Goal: Task Accomplishment & Management: Complete application form

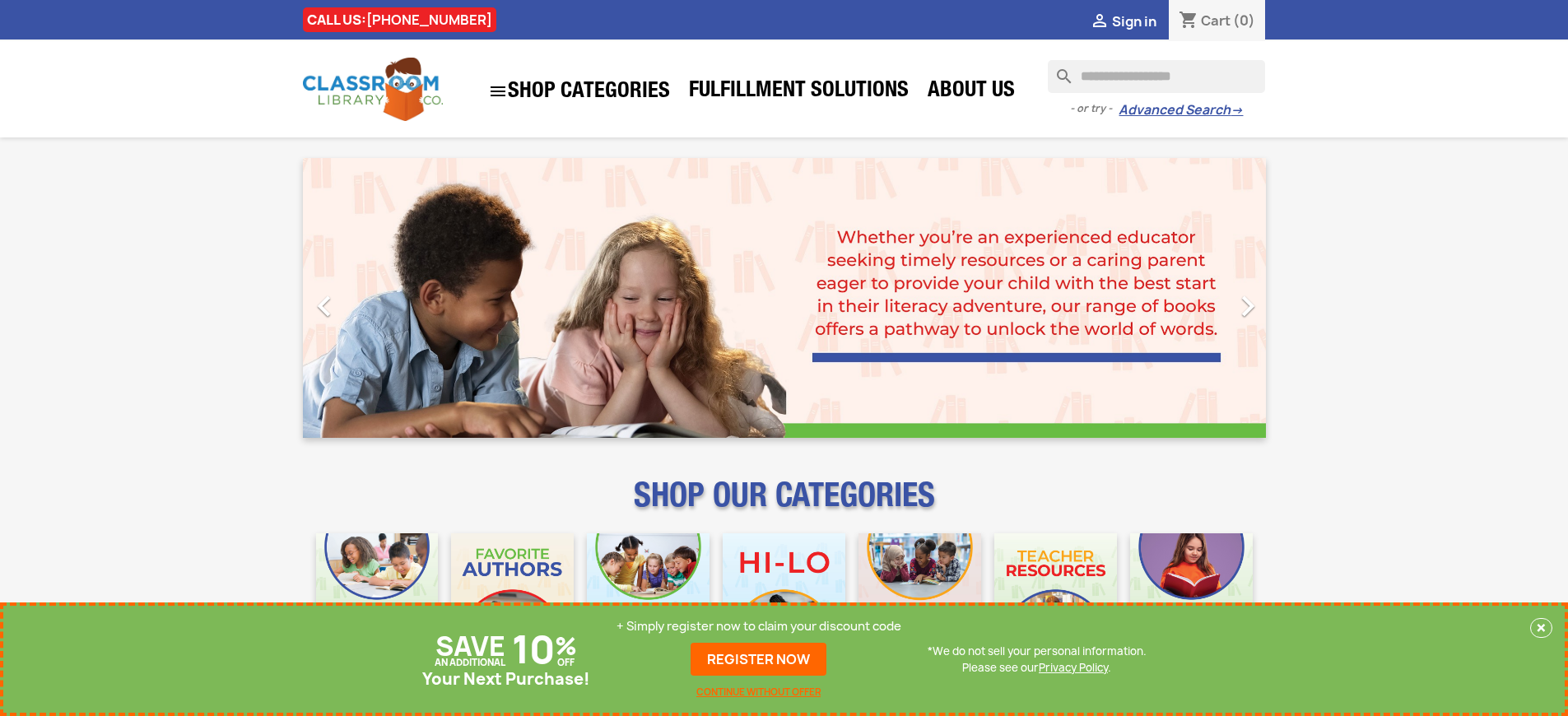
click at [759, 627] on p "+ Simply register now to claim your discount code" at bounding box center [758, 626] width 285 height 16
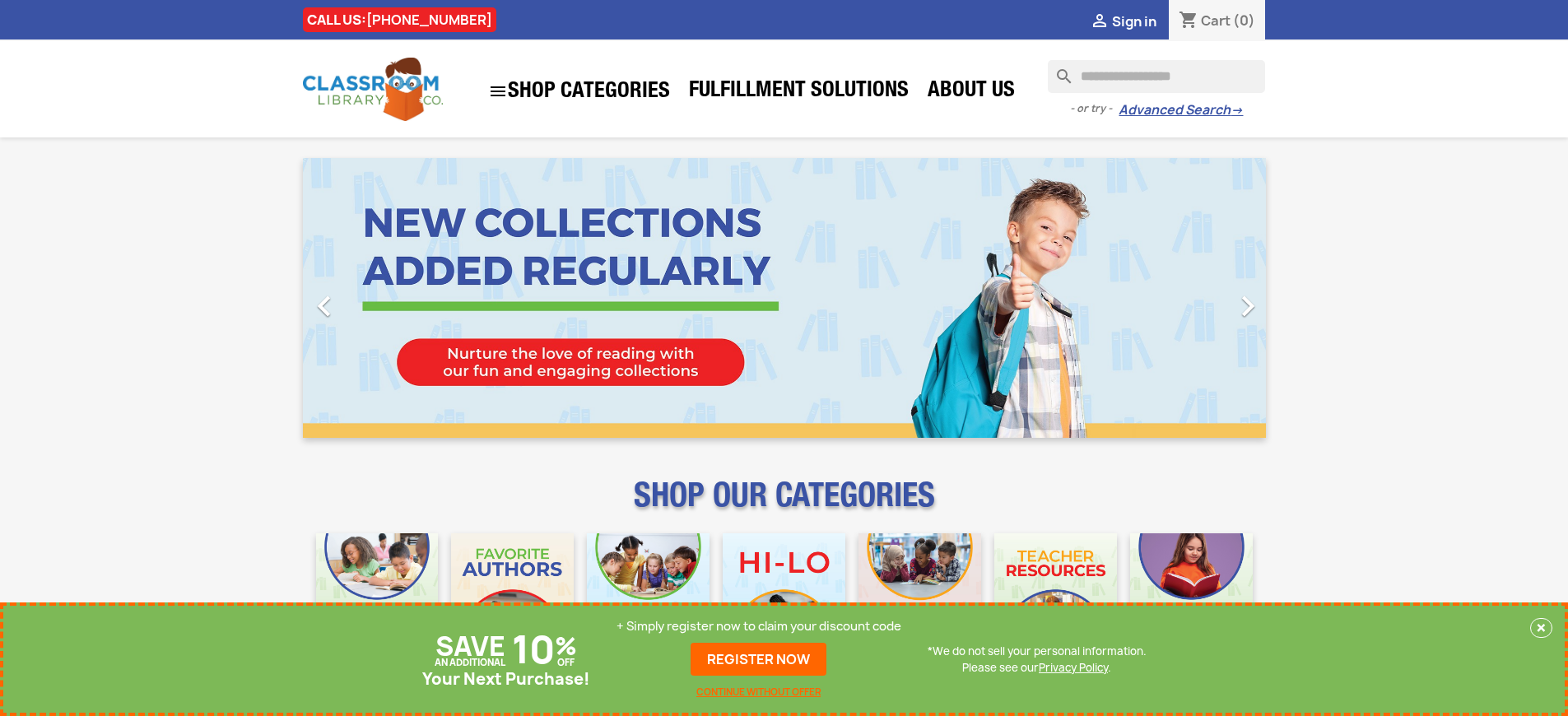
click at [759, 627] on p "+ Simply register now to claim your discount code" at bounding box center [758, 626] width 285 height 16
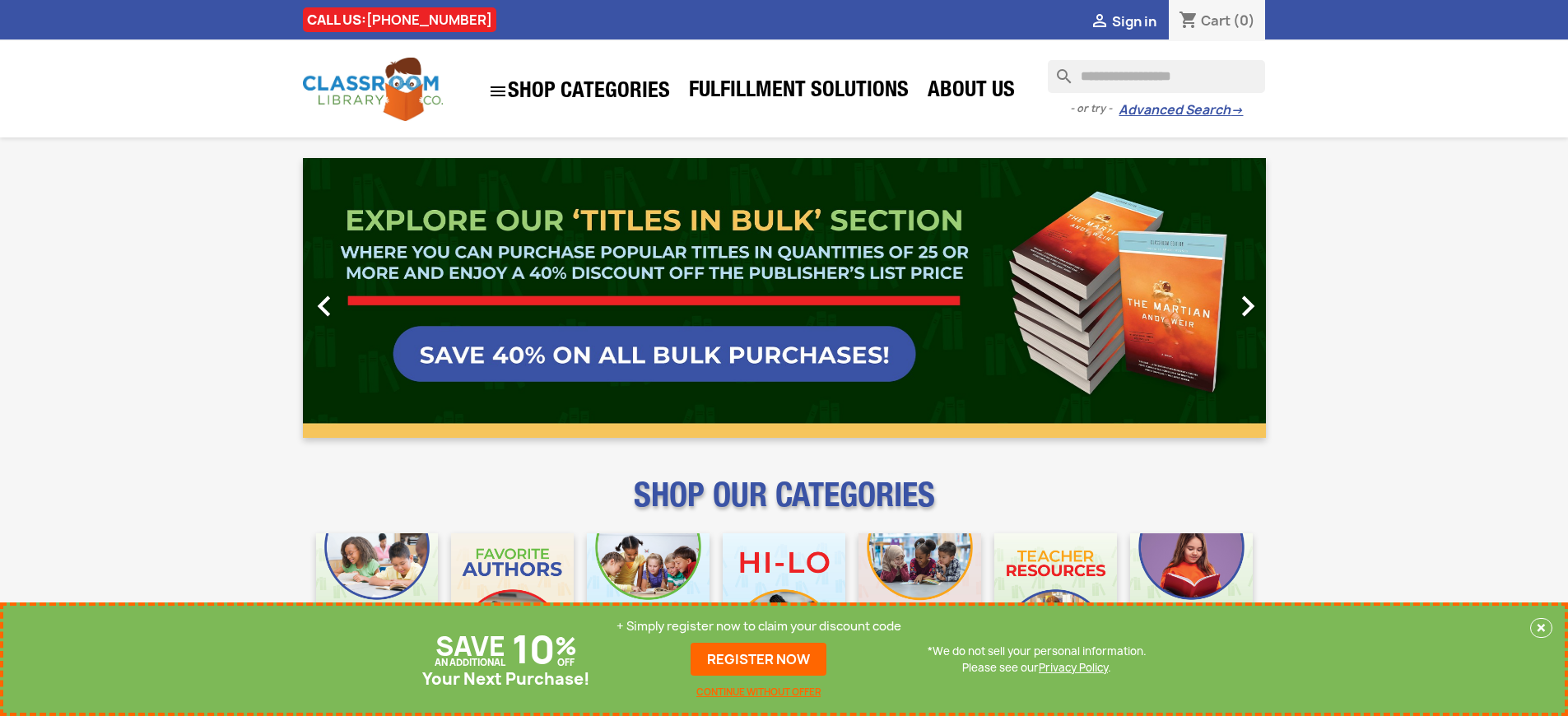
click at [759, 627] on p "+ Simply register now to claim your discount code" at bounding box center [758, 626] width 285 height 16
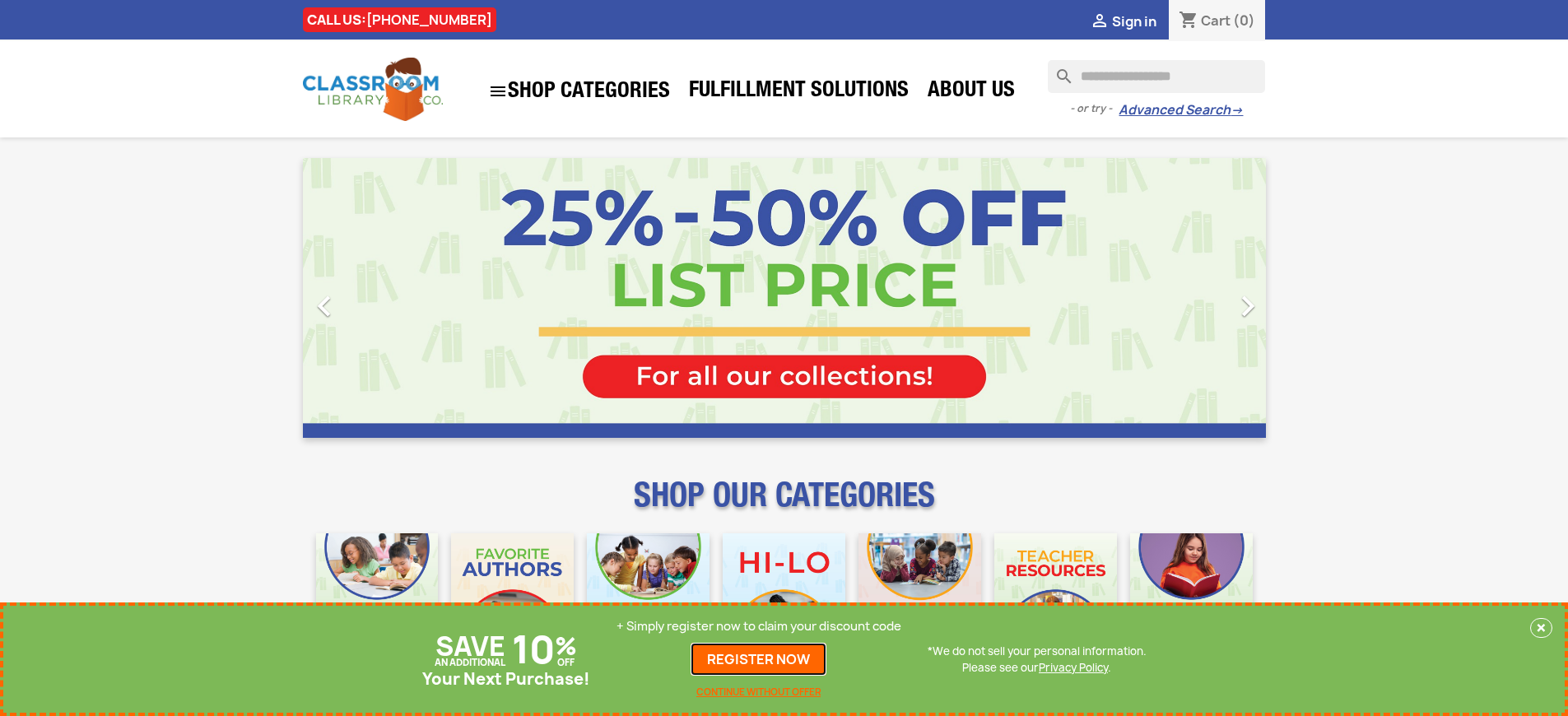
click at [759, 659] on link "REGISTER NOW" at bounding box center [758, 659] width 136 height 33
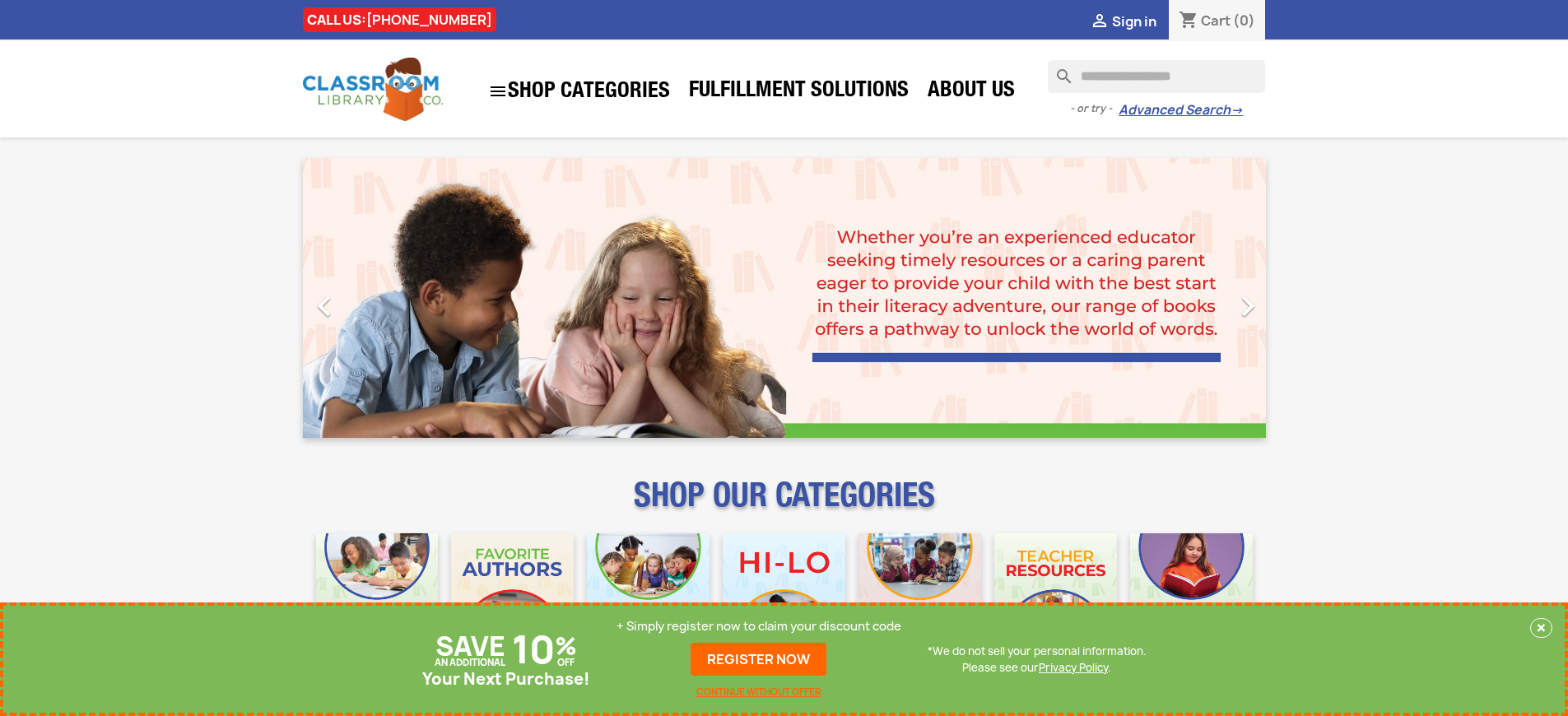
click at [759, 627] on p "+ Simply register now to claim your discount code" at bounding box center [758, 626] width 285 height 16
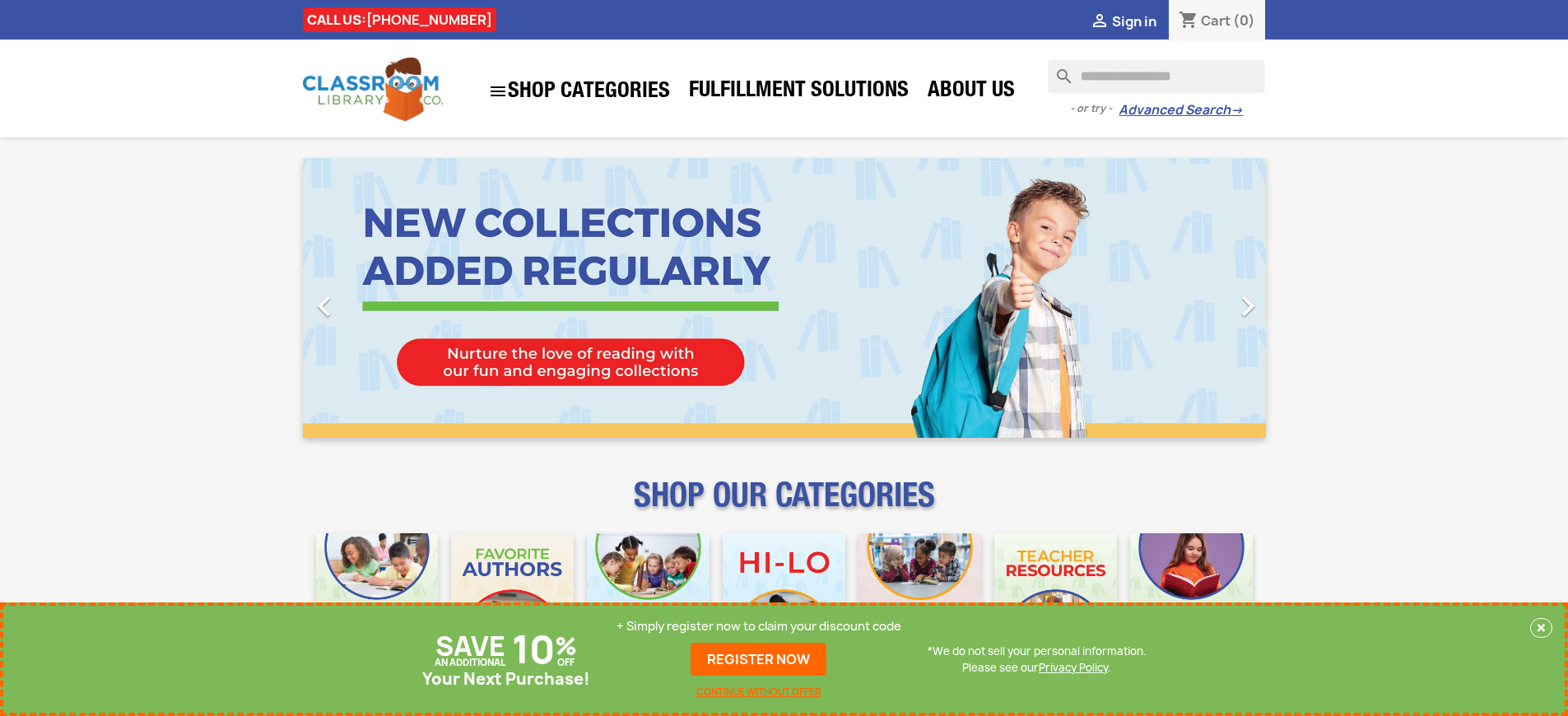
click at [759, 627] on p "+ Simply register now to claim your discount code" at bounding box center [758, 626] width 285 height 16
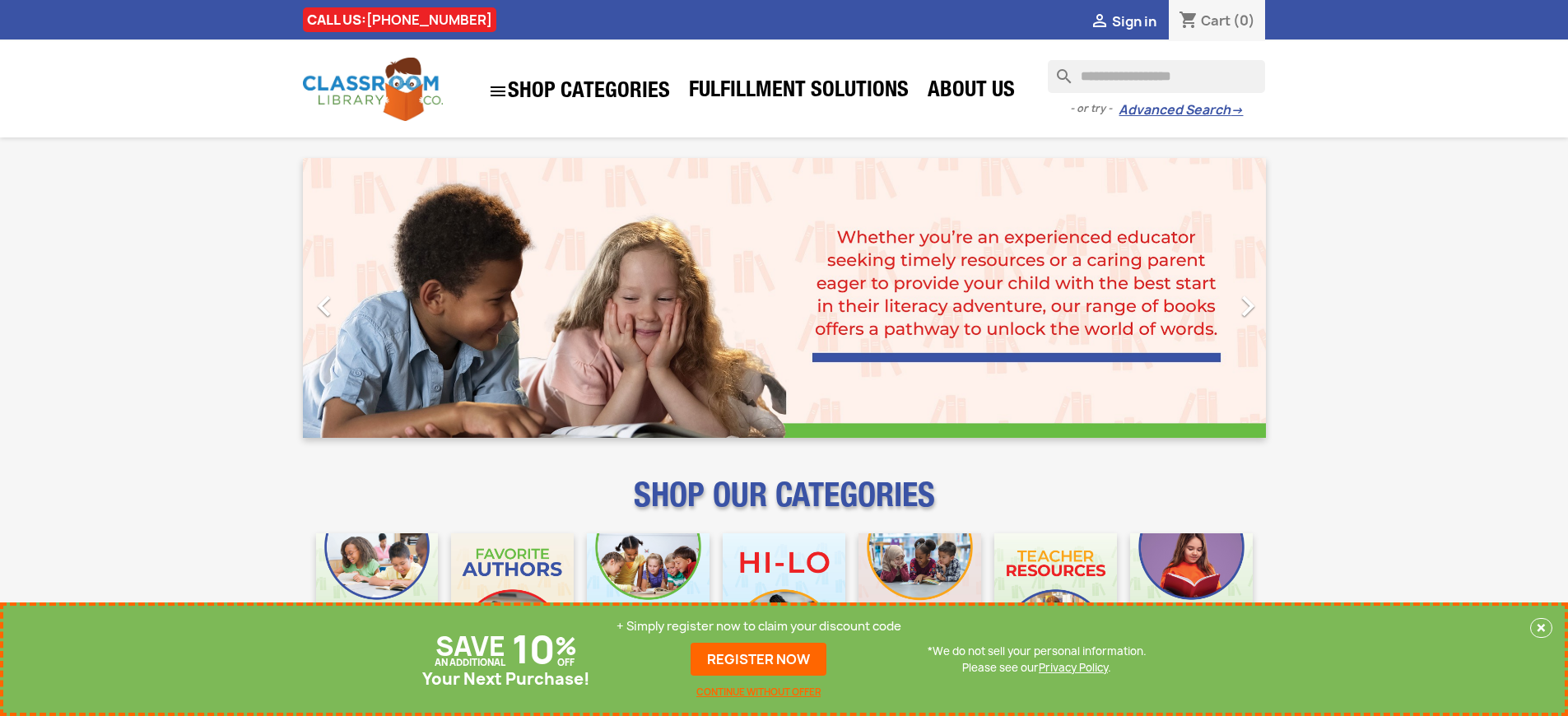
click at [759, 627] on p "+ Simply register now to claim your discount code" at bounding box center [758, 626] width 285 height 16
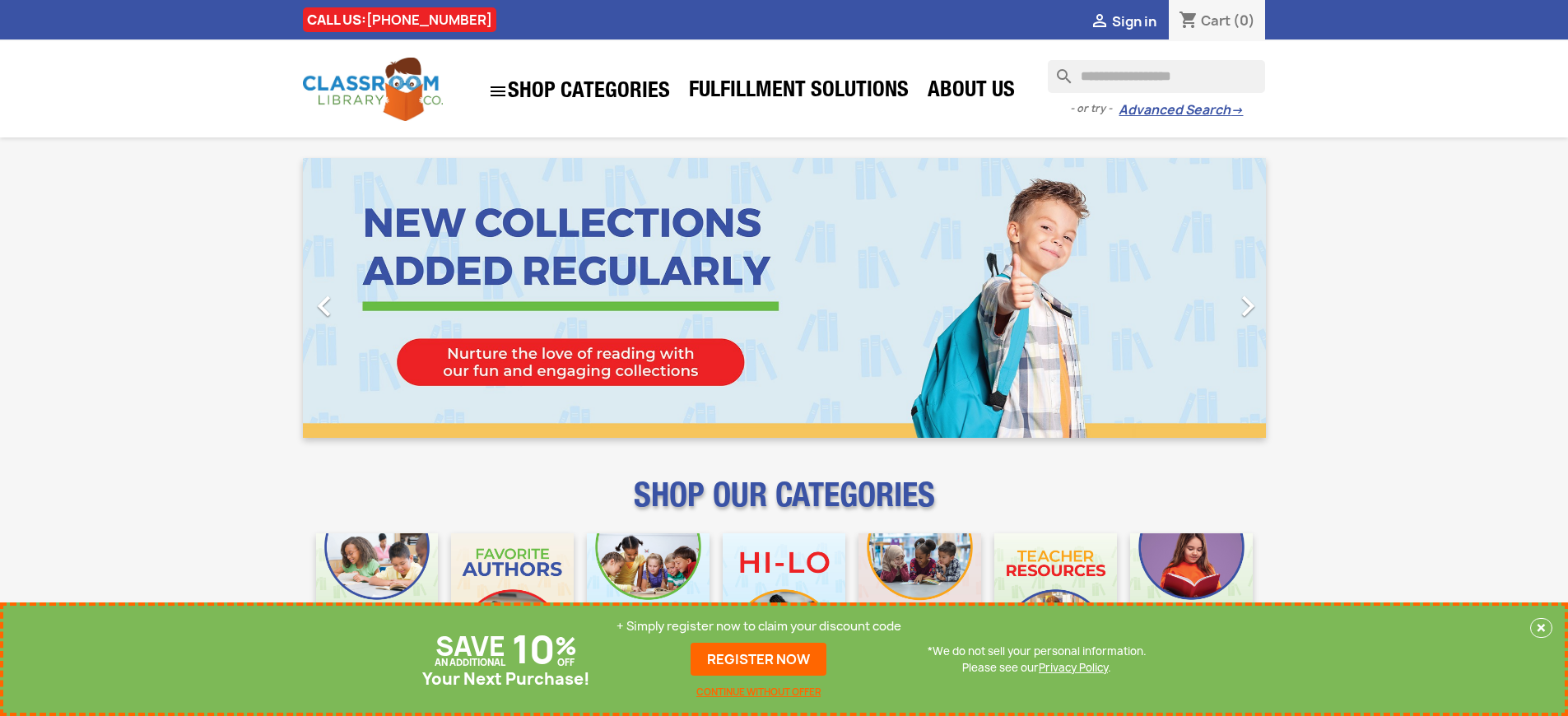
click at [759, 627] on p "+ Simply register now to claim your discount code" at bounding box center [758, 626] width 285 height 16
click at [759, 659] on link "REGISTER NOW" at bounding box center [758, 659] width 136 height 33
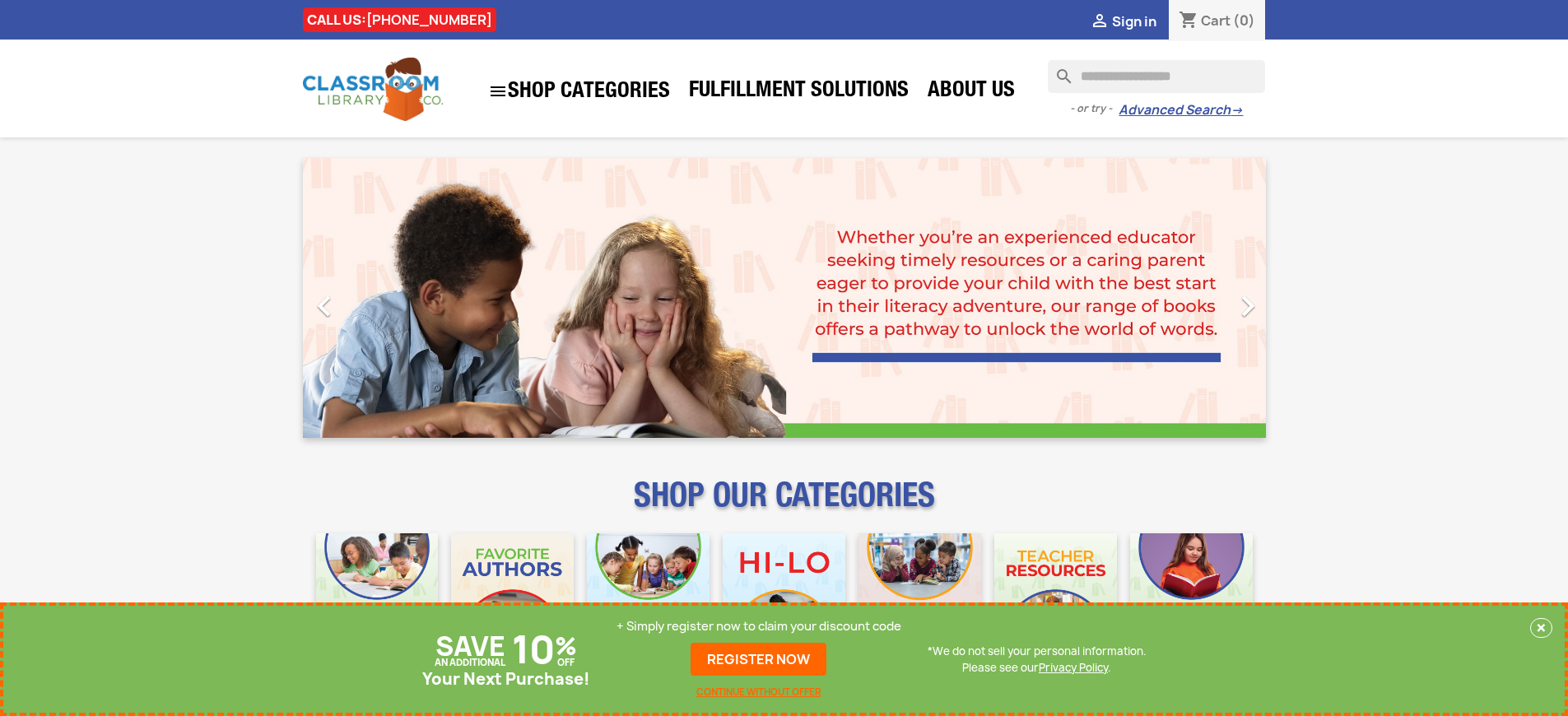
click at [759, 627] on p "+ Simply register now to claim your discount code" at bounding box center [758, 626] width 285 height 16
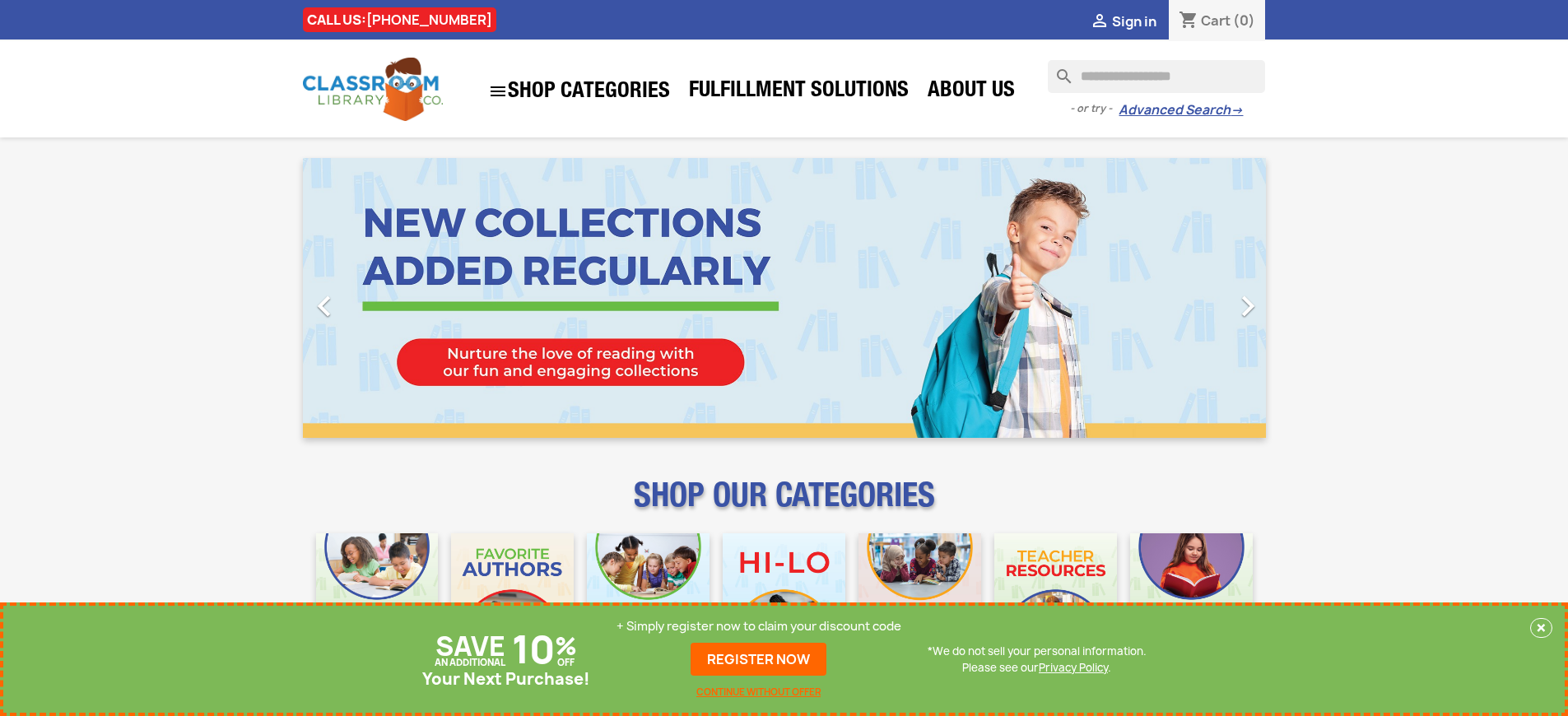
click at [759, 627] on p "+ Simply register now to claim your discount code" at bounding box center [758, 626] width 285 height 16
click at [759, 659] on link "REGISTER NOW" at bounding box center [758, 659] width 136 height 33
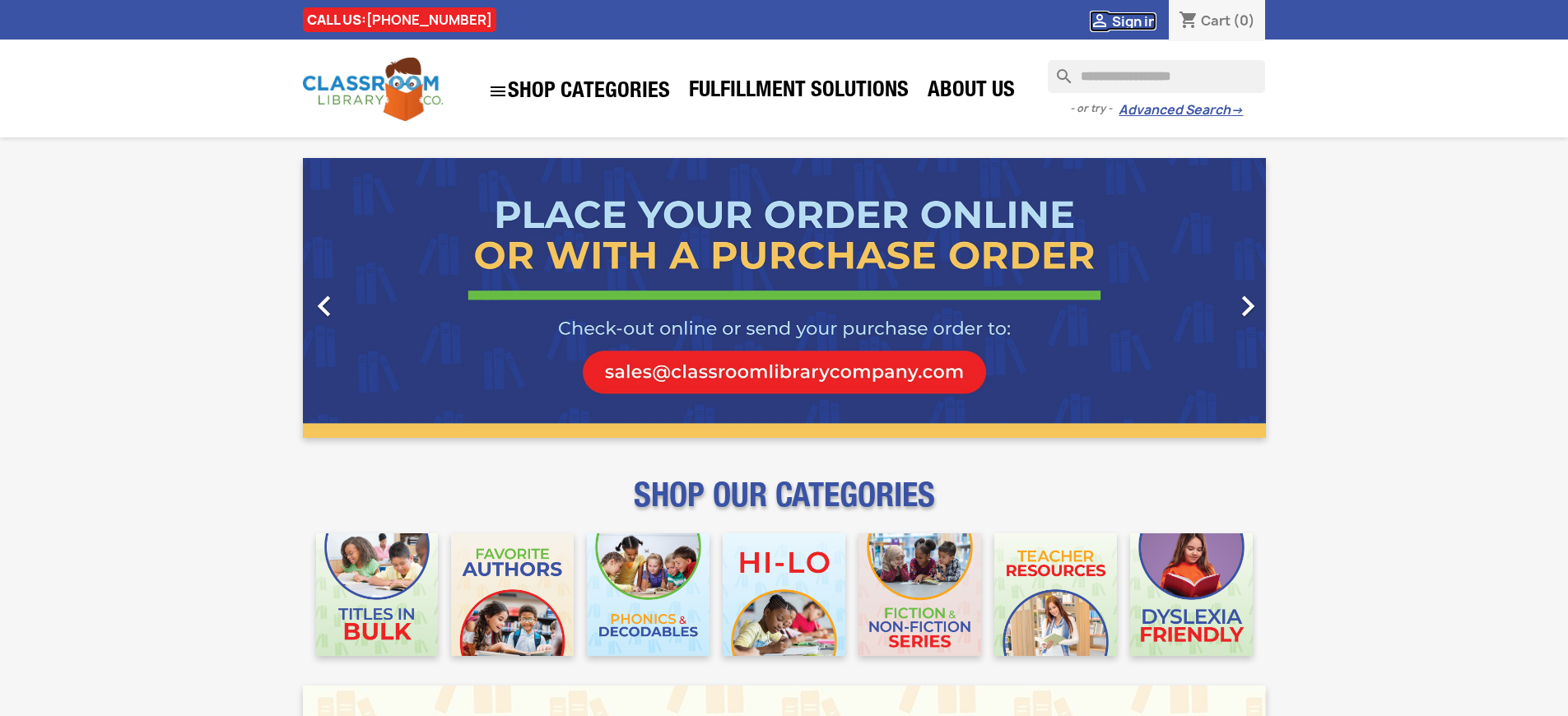
click at [1134, 21] on span "Sign in" at bounding box center [1135, 21] width 45 height 18
